Goal: Contribute content: Contribute content

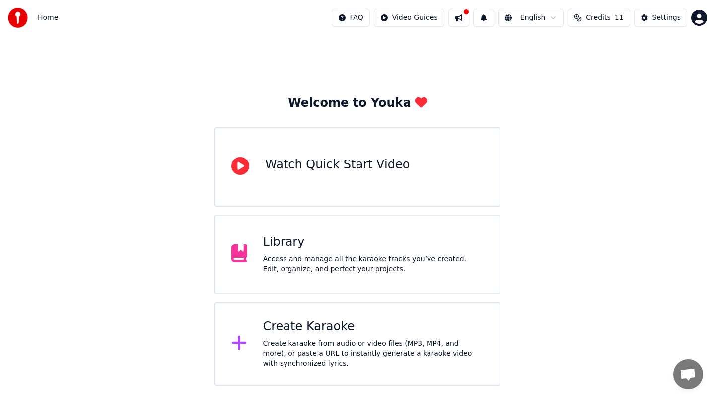
click at [378, 261] on div "Access and manage all the karaoke tracks you’ve created. Edit, organize, and pe…" at bounding box center [373, 264] width 221 height 20
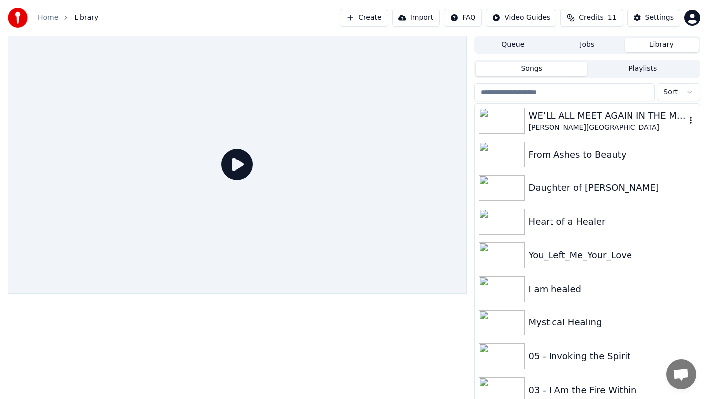
click at [501, 122] on img at bounding box center [502, 121] width 46 height 26
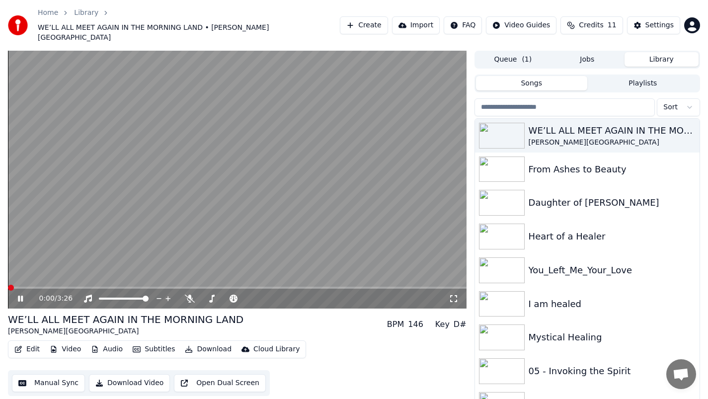
click at [8, 285] on span at bounding box center [11, 288] width 6 height 6
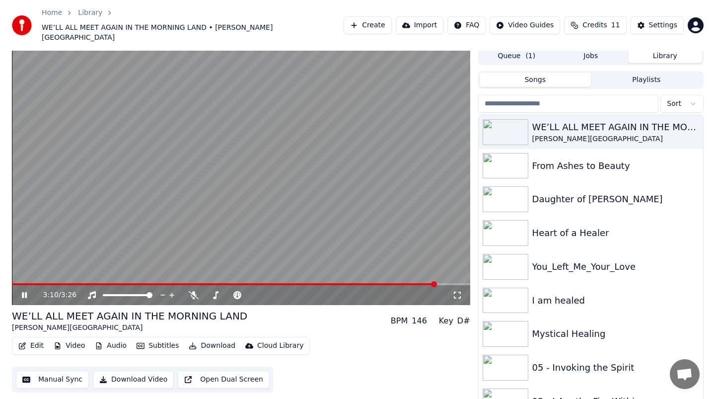
scroll to position [2, 0]
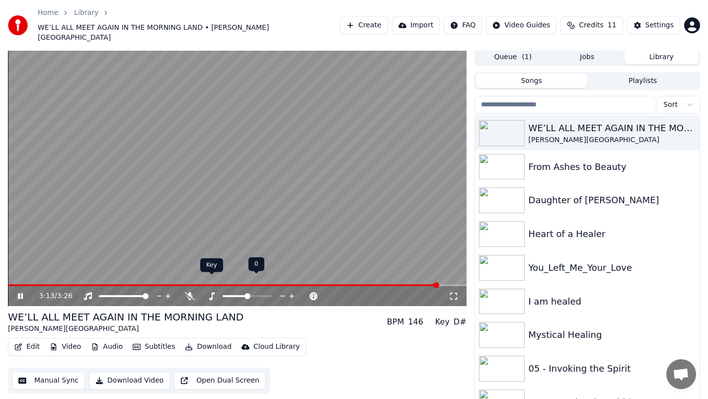
click at [210, 292] on icon at bounding box center [212, 296] width 10 height 8
click at [239, 293] on span at bounding box center [240, 296] width 6 height 6
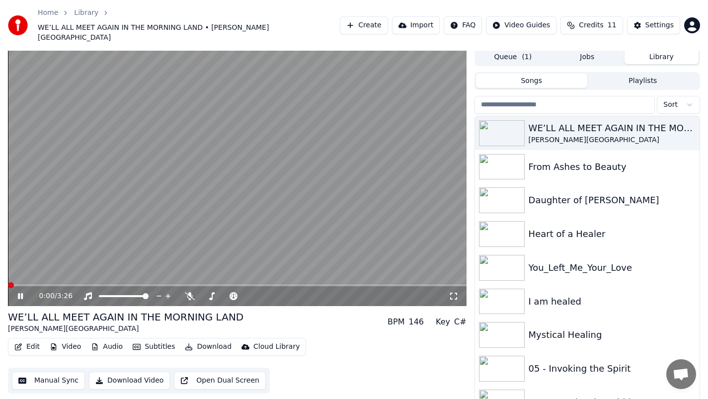
click at [8, 282] on span at bounding box center [11, 285] width 6 height 6
click at [19, 292] on icon at bounding box center [27, 296] width 23 height 8
click at [19, 293] on icon at bounding box center [20, 296] width 6 height 7
click at [0, 274] on div "0:00 / 3:26 WE’LL ALL MEET AGAIN IN THE MORNING LAND [PERSON_NAME] BPM 146 Key …" at bounding box center [354, 231] width 708 height 367
click at [20, 292] on icon at bounding box center [27, 296] width 23 height 8
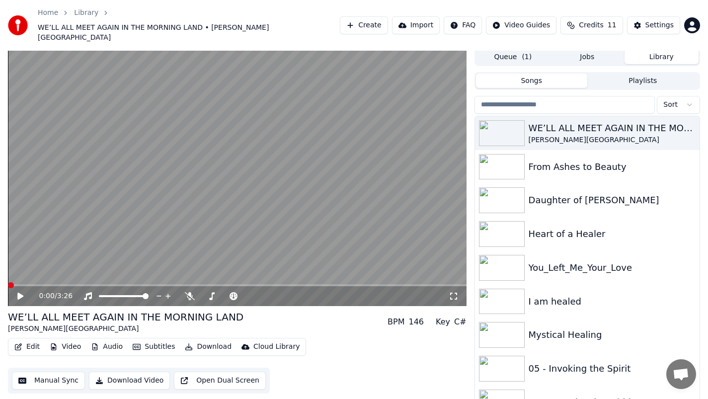
click at [0, 272] on div "0:00 / 3:26 WE’LL ALL MEET AGAIN IN THE MORNING LAND [PERSON_NAME] BPM 146 Key …" at bounding box center [354, 231] width 708 height 367
click at [21, 293] on icon at bounding box center [20, 296] width 6 height 7
click at [21, 292] on icon at bounding box center [27, 296] width 23 height 8
click at [21, 293] on icon at bounding box center [20, 296] width 6 height 7
click at [21, 292] on icon at bounding box center [27, 296] width 23 height 8
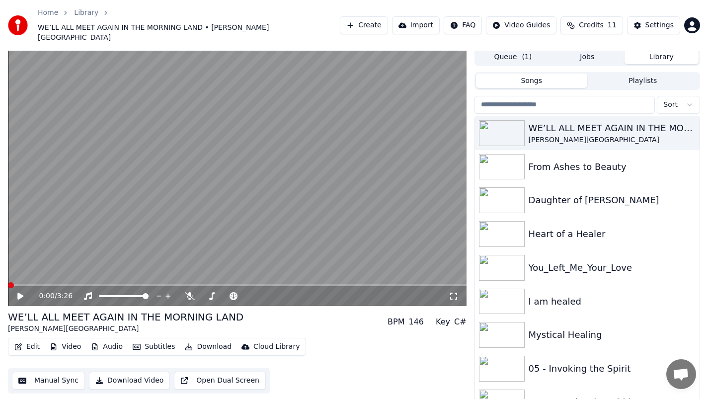
click at [8, 282] on span at bounding box center [11, 285] width 6 height 6
click at [210, 191] on video at bounding box center [237, 177] width 458 height 258
click at [174, 241] on video at bounding box center [237, 177] width 458 height 258
click at [156, 340] on button "Subtitles" at bounding box center [154, 347] width 50 height 14
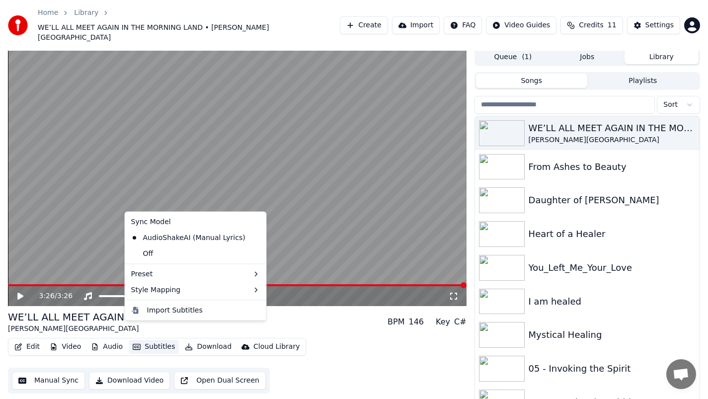
click at [318, 321] on div "WE’LL ALL MEET AGAIN IN THE MORNING LAND [PERSON_NAME] BPM 146 Key C# Edit Vide…" at bounding box center [237, 351] width 458 height 83
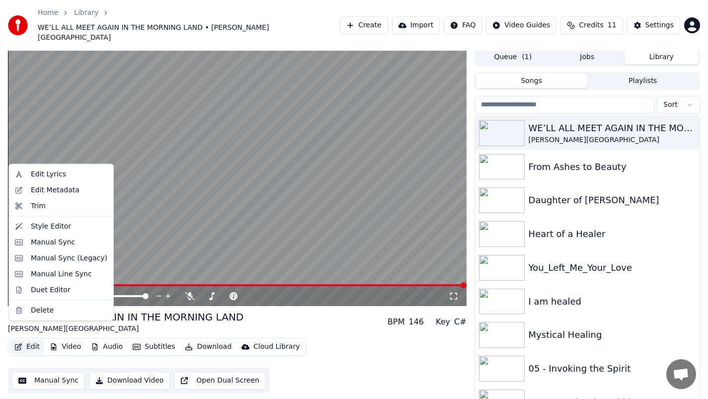
click at [32, 340] on button "Edit" at bounding box center [26, 347] width 33 height 14
click at [59, 175] on div "Edit Lyrics" at bounding box center [48, 174] width 35 height 10
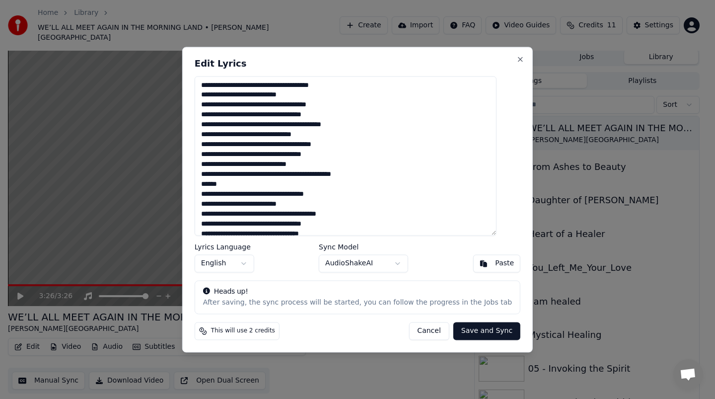
scroll to position [68, 0]
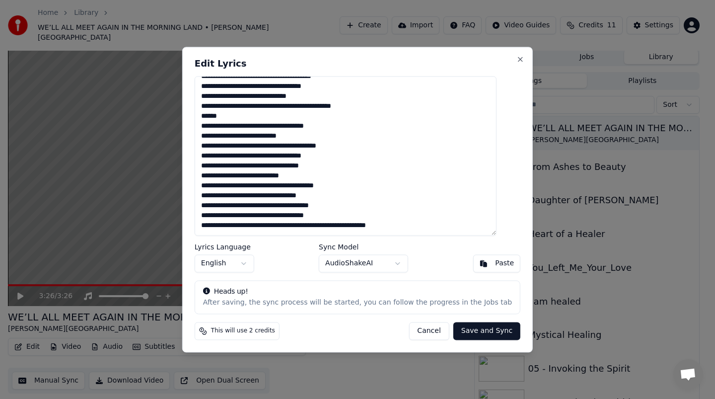
click at [428, 225] on textarea "**********" at bounding box center [346, 155] width 302 height 159
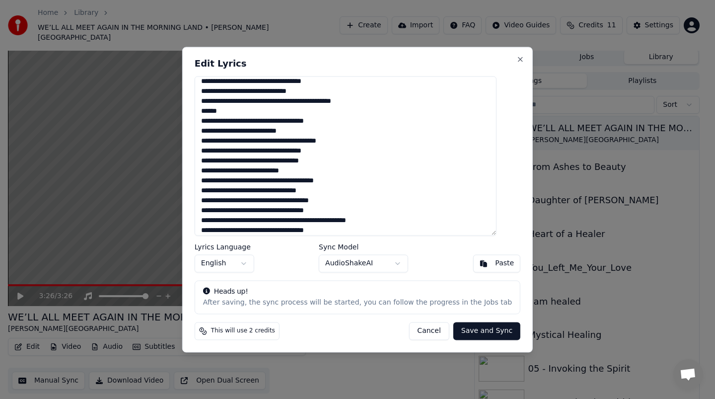
scroll to position [103, 0]
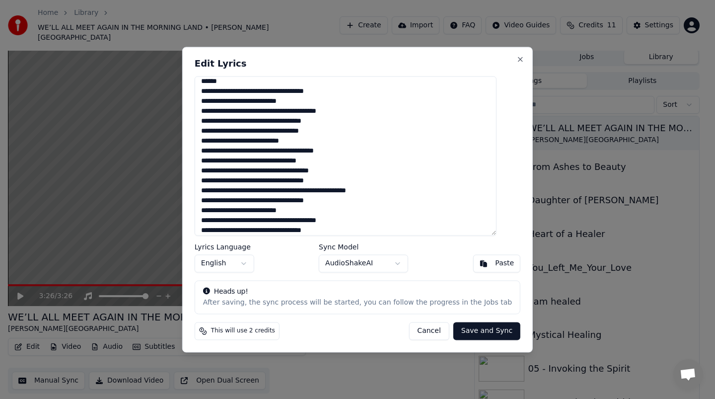
click at [399, 191] on textarea at bounding box center [346, 155] width 302 height 159
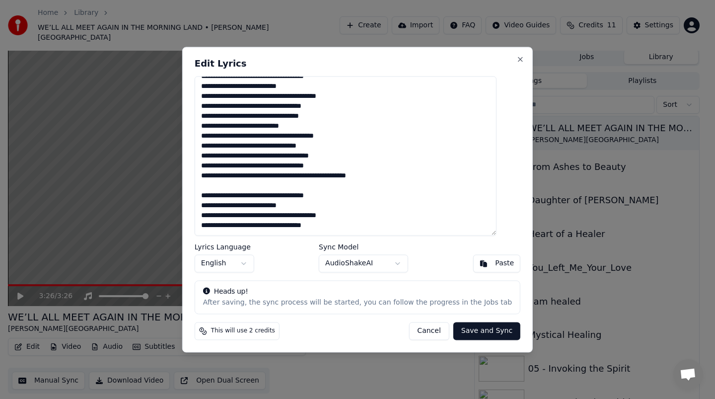
drag, startPoint x: 355, startPoint y: 228, endPoint x: 210, endPoint y: 227, distance: 144.5
click at [210, 227] on textarea at bounding box center [346, 155] width 302 height 159
click at [359, 222] on textarea at bounding box center [346, 155] width 302 height 159
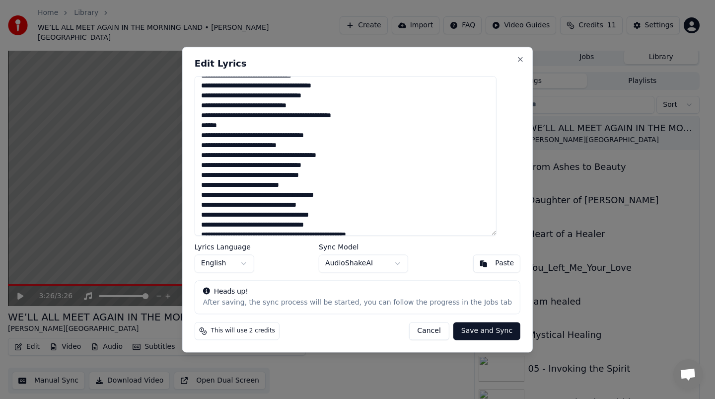
scroll to position [0, 0]
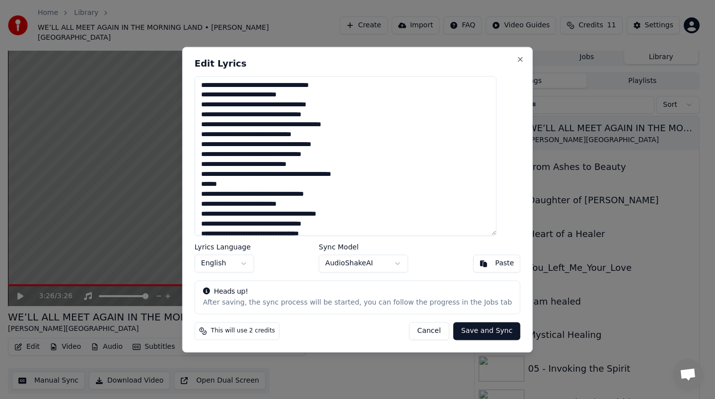
type textarea "**********"
click at [473, 330] on button "Save and Sync" at bounding box center [486, 331] width 67 height 18
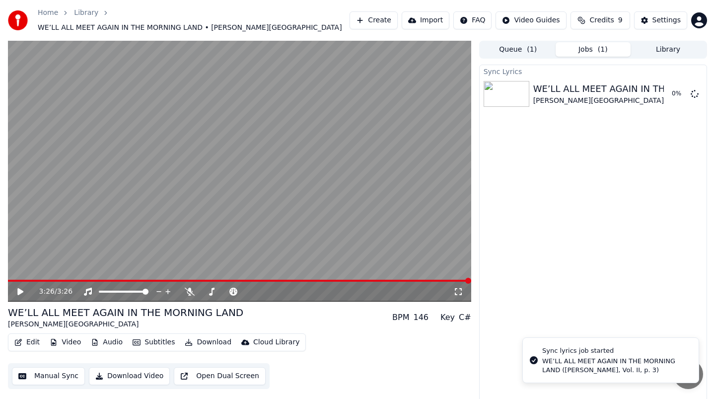
click at [20, 288] on icon at bounding box center [20, 291] width 6 height 7
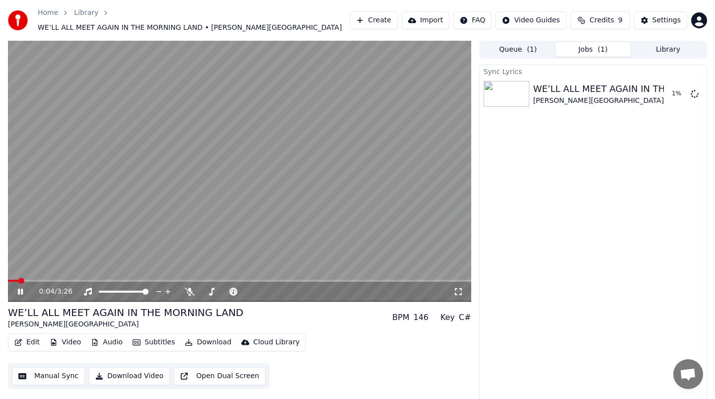
click at [20, 288] on icon at bounding box center [27, 292] width 23 height 8
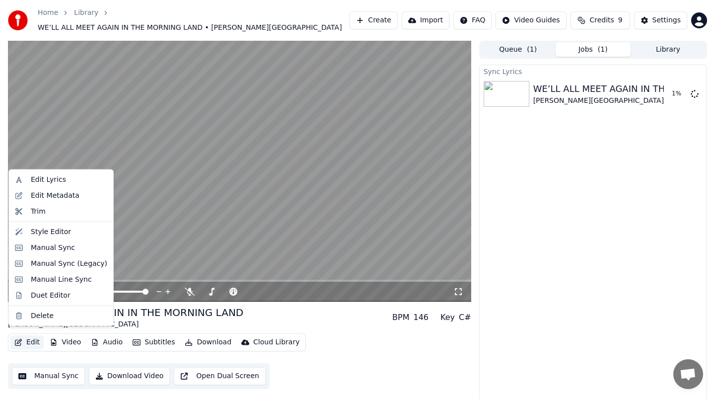
click at [26, 336] on button "Edit" at bounding box center [26, 342] width 33 height 14
click at [50, 179] on div "Edit Lyrics" at bounding box center [48, 180] width 35 height 10
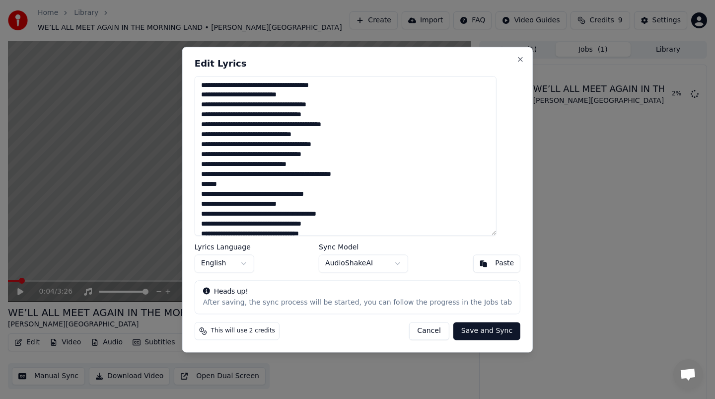
drag, startPoint x: 306, startPoint y: 98, endPoint x: 205, endPoint y: 87, distance: 102.0
click at [205, 87] on div "Edit Lyrics Lyrics Language English Sync Model AudioShakeAI Paste Heads up! Aft…" at bounding box center [357, 199] width 351 height 305
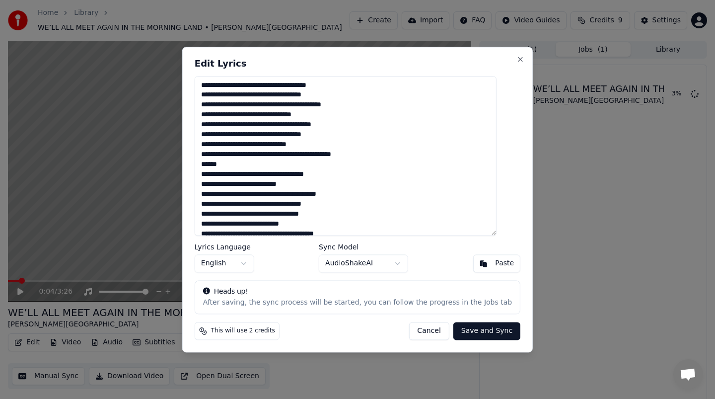
type textarea "**********"
click at [467, 330] on button "Save and Sync" at bounding box center [486, 331] width 67 height 18
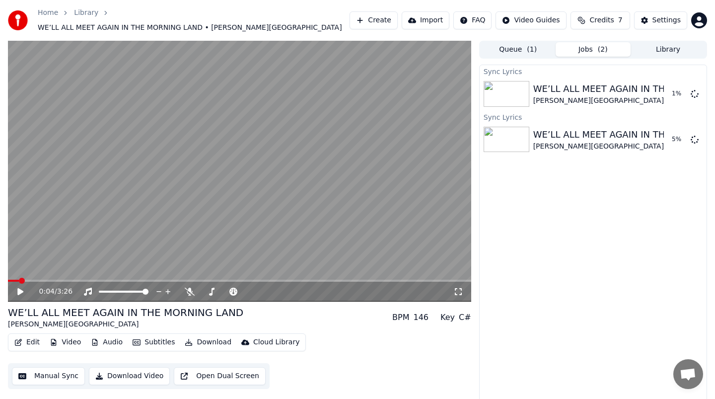
click at [26, 336] on button "Edit" at bounding box center [26, 342] width 33 height 14
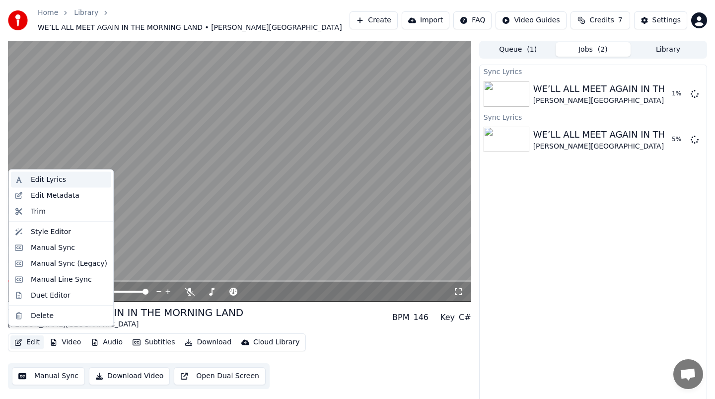
click at [44, 182] on div "Edit Lyrics" at bounding box center [48, 180] width 35 height 10
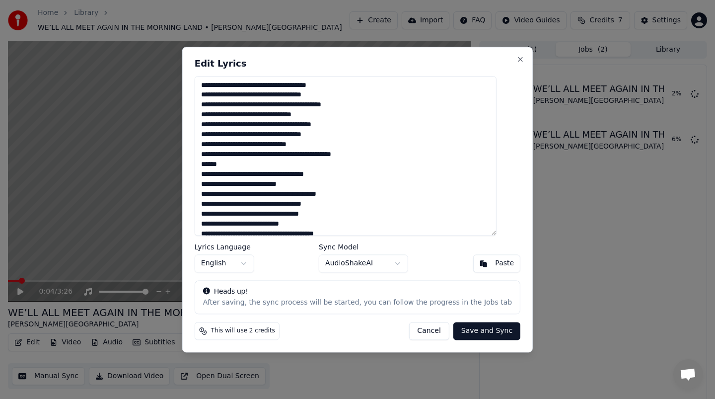
click at [473, 331] on button "Save and Sync" at bounding box center [486, 331] width 67 height 18
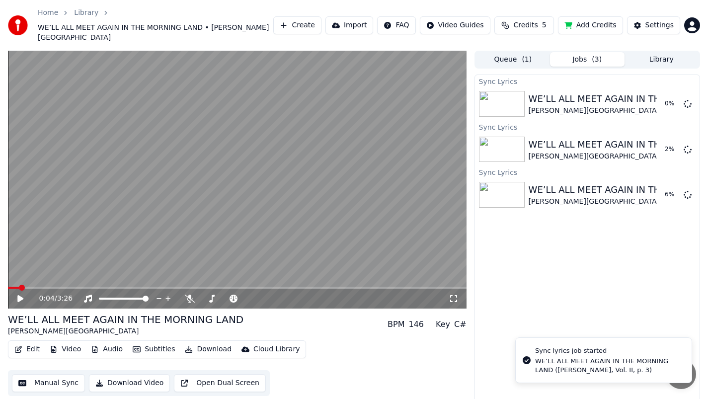
click at [16, 295] on icon at bounding box center [27, 299] width 23 height 8
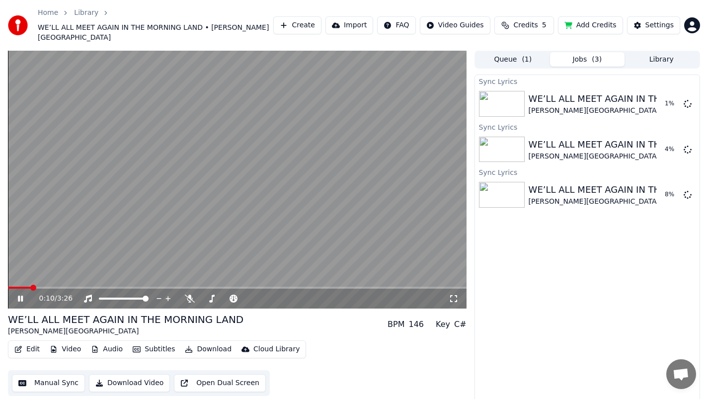
click at [22, 296] on icon at bounding box center [20, 299] width 5 height 6
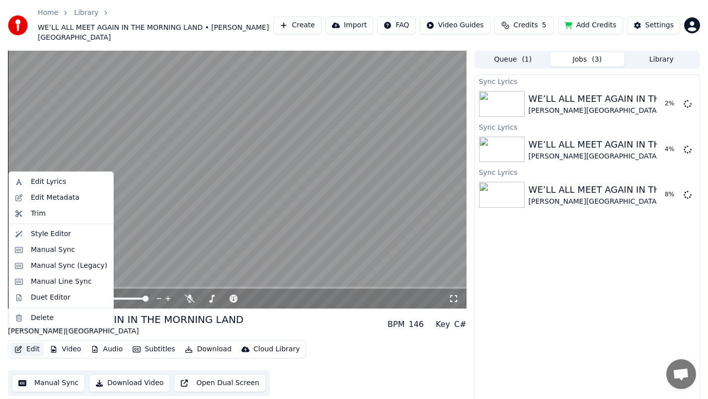
click at [31, 342] on button "Edit" at bounding box center [26, 349] width 33 height 14
click at [55, 183] on div "Edit Lyrics" at bounding box center [48, 182] width 35 height 10
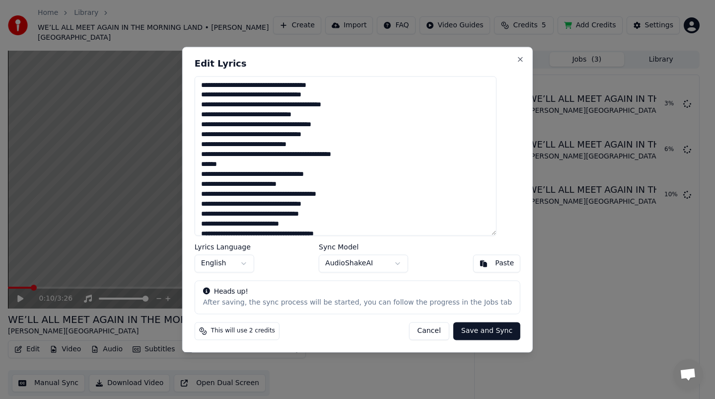
click at [213, 85] on textarea "**********" at bounding box center [346, 155] width 302 height 159
type textarea "**********"
click at [462, 330] on button "Save and Sync" at bounding box center [486, 331] width 67 height 18
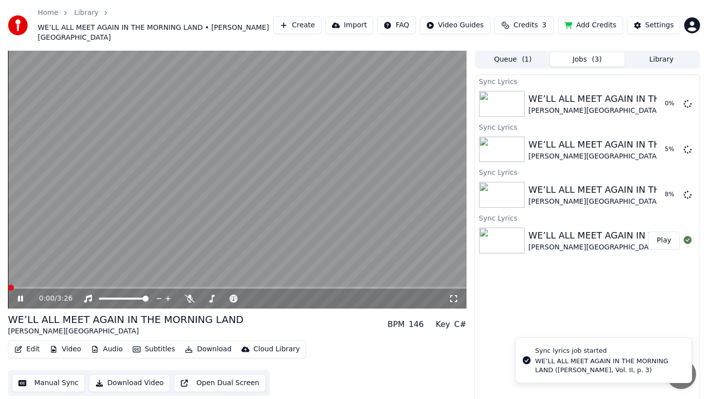
click at [8, 285] on span at bounding box center [11, 288] width 6 height 6
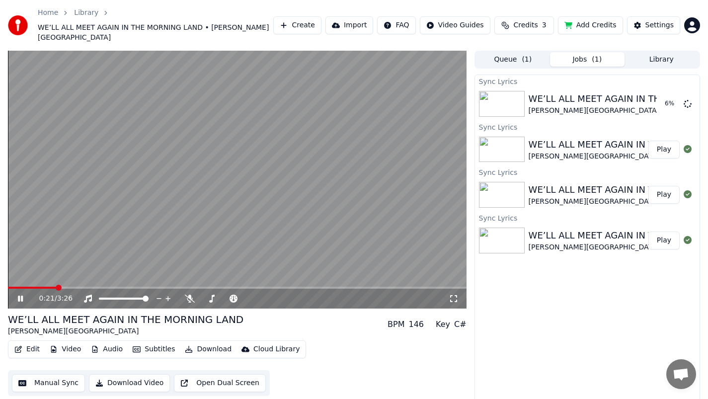
click at [18, 296] on icon at bounding box center [20, 299] width 5 height 6
click at [8, 285] on span at bounding box center [11, 288] width 6 height 6
click at [235, 296] on span at bounding box center [236, 299] width 6 height 6
click at [22, 295] on icon at bounding box center [20, 298] width 6 height 7
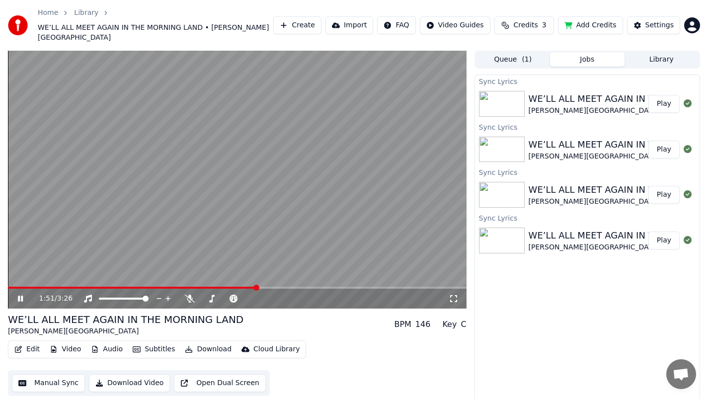
click at [22, 296] on icon at bounding box center [20, 299] width 5 height 6
click at [21, 285] on span at bounding box center [24, 288] width 6 height 6
click at [8, 285] on span at bounding box center [11, 288] width 6 height 6
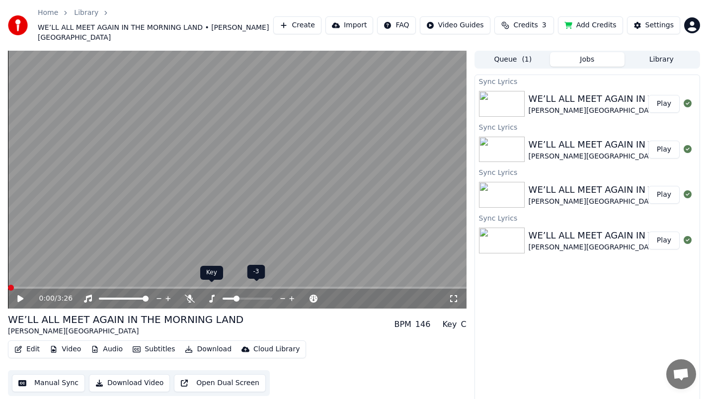
click at [210, 295] on icon at bounding box center [212, 299] width 10 height 8
click at [239, 296] on span at bounding box center [240, 299] width 6 height 6
click at [23, 295] on icon at bounding box center [27, 299] width 23 height 8
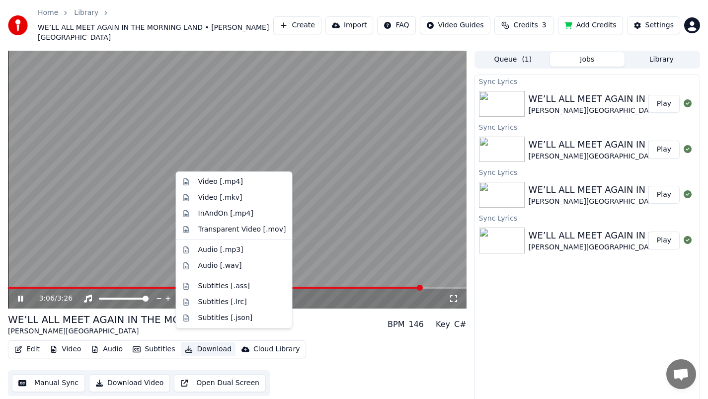
click at [185, 346] on icon "button" at bounding box center [188, 349] width 7 height 7
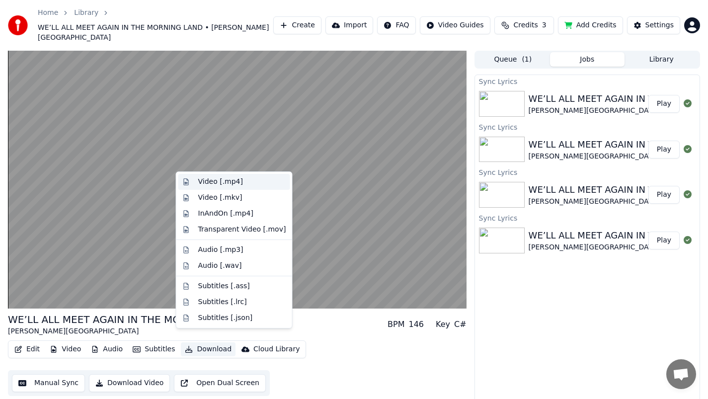
click at [228, 180] on div "Video [.mp4]" at bounding box center [220, 182] width 45 height 10
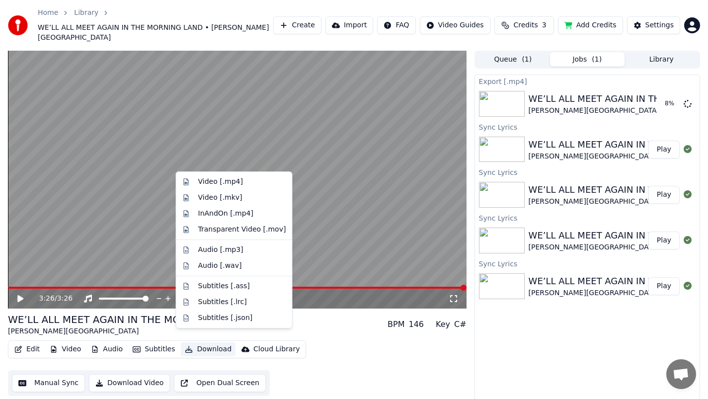
click at [195, 342] on button "Download" at bounding box center [208, 349] width 55 height 14
click at [215, 187] on div "Video [.mp4]" at bounding box center [234, 182] width 112 height 16
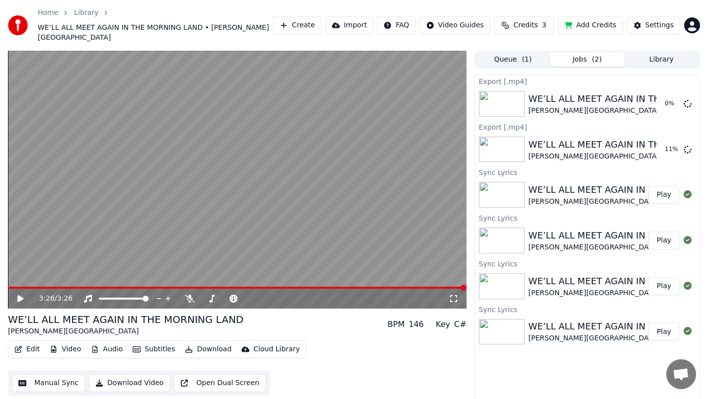
click at [522, 55] on span "( 1 )" at bounding box center [527, 60] width 10 height 10
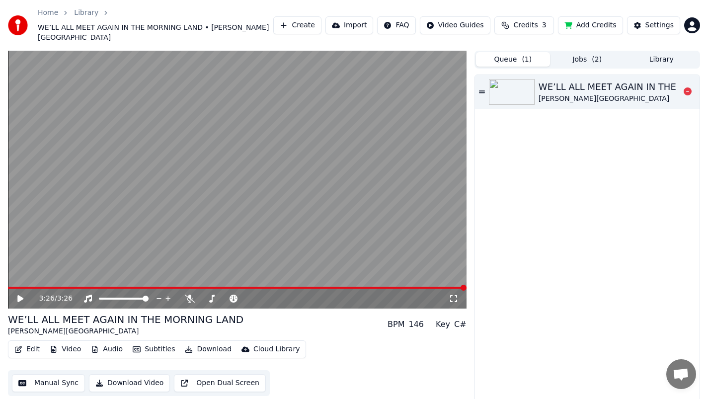
click at [483, 90] on icon at bounding box center [482, 91] width 6 height 2
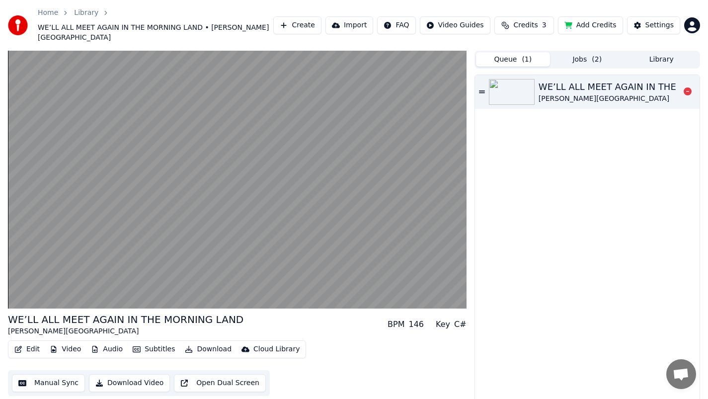
click at [584, 52] on button "Jobs ( 2 )" at bounding box center [587, 59] width 74 height 14
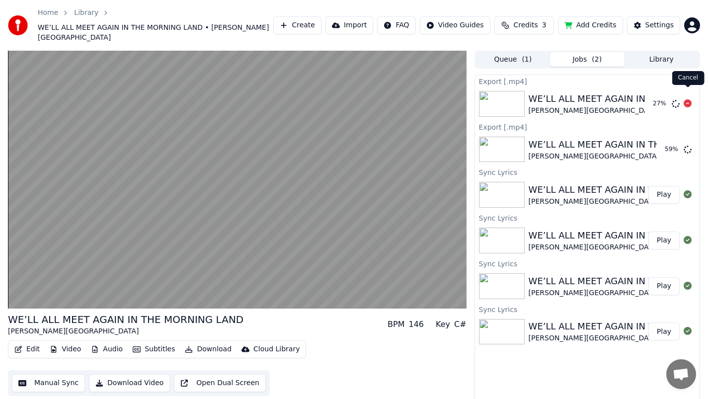
click at [686, 99] on icon at bounding box center [687, 103] width 8 height 8
click at [688, 99] on icon at bounding box center [687, 103] width 8 height 8
click at [589, 17] on button "Add Credits" at bounding box center [590, 25] width 65 height 18
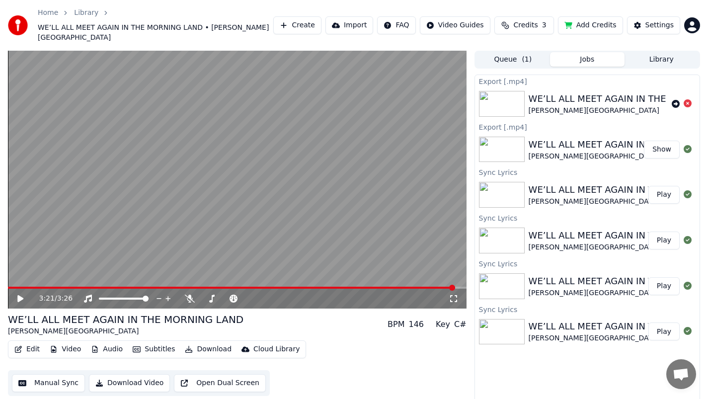
click at [662, 143] on button "Show" at bounding box center [662, 150] width 36 height 18
click at [306, 19] on button "Create" at bounding box center [297, 25] width 48 height 18
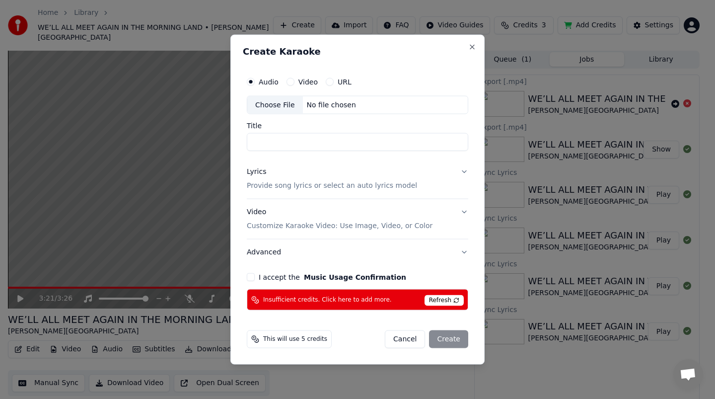
click at [413, 341] on button "Cancel" at bounding box center [405, 339] width 40 height 18
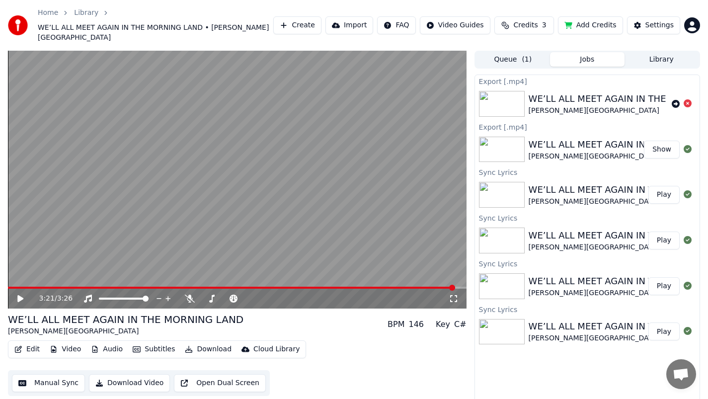
click at [608, 138] on div "WE’LL ALL MEET AGAIN IN THE MORNING LAND" at bounding box center [634, 145] width 212 height 14
click at [620, 138] on div "WE’LL ALL MEET AGAIN IN THE MORNING LAND" at bounding box center [634, 145] width 212 height 14
click at [651, 141] on button "Show" at bounding box center [662, 150] width 36 height 18
click at [131, 374] on button "Download Video" at bounding box center [129, 383] width 81 height 18
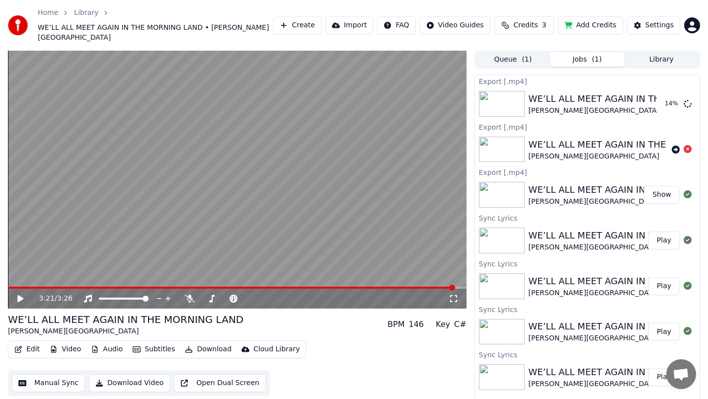
click at [306, 22] on button "Create" at bounding box center [297, 25] width 48 height 18
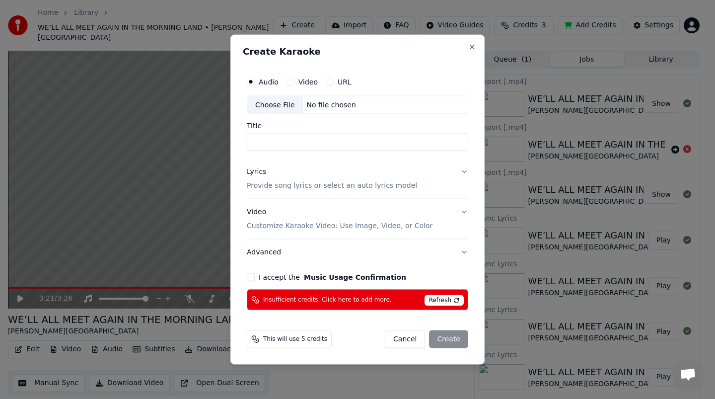
click at [408, 344] on button "Cancel" at bounding box center [405, 339] width 40 height 18
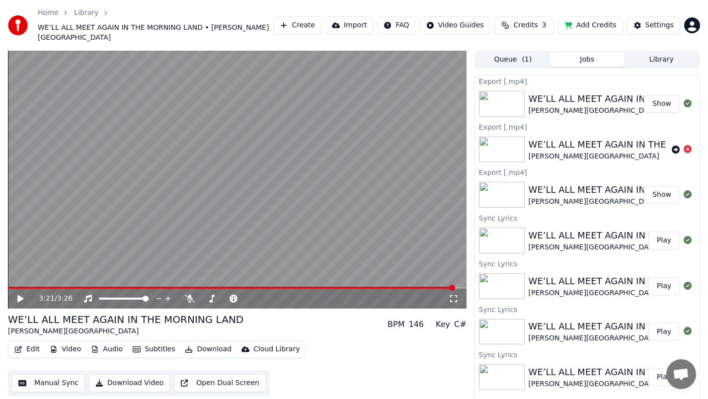
click at [661, 96] on button "Show" at bounding box center [662, 104] width 36 height 18
